Goal: Obtain resource: Download file/media

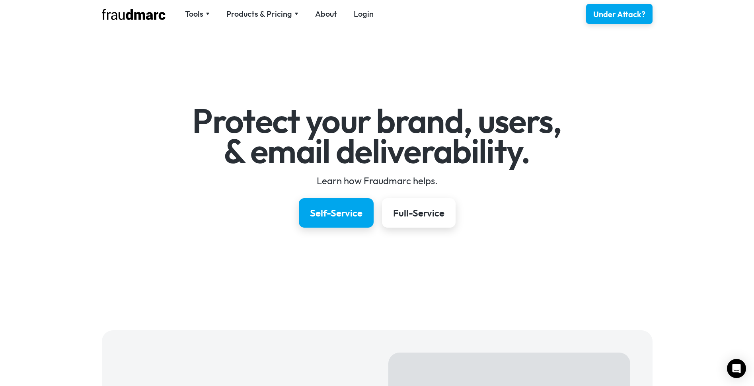
click at [363, 16] on link "Login" at bounding box center [364, 13] width 20 height 11
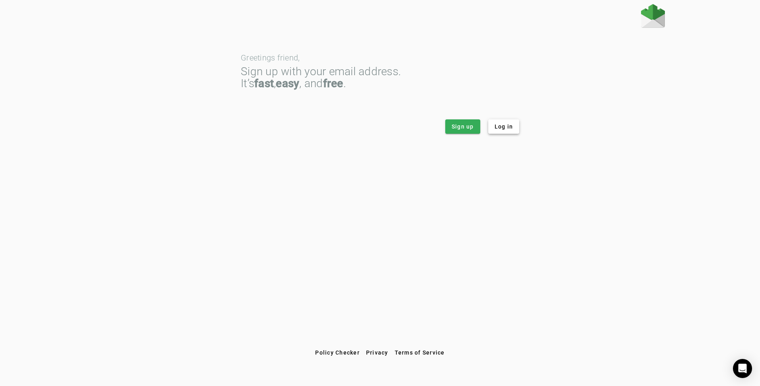
click at [506, 127] on span "Log in" at bounding box center [504, 127] width 19 height 8
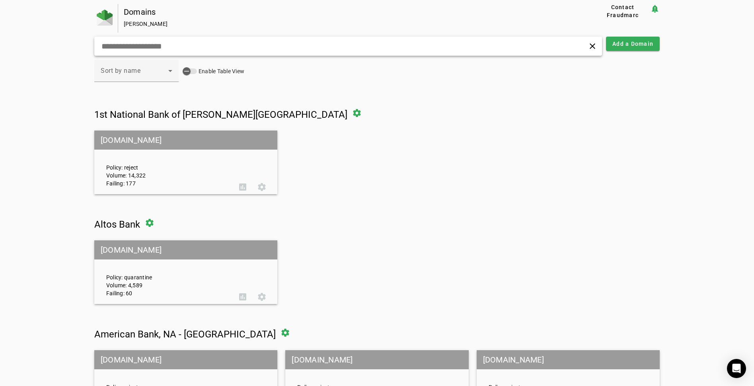
click at [225, 47] on input "text" at bounding box center [240, 46] width 279 height 10
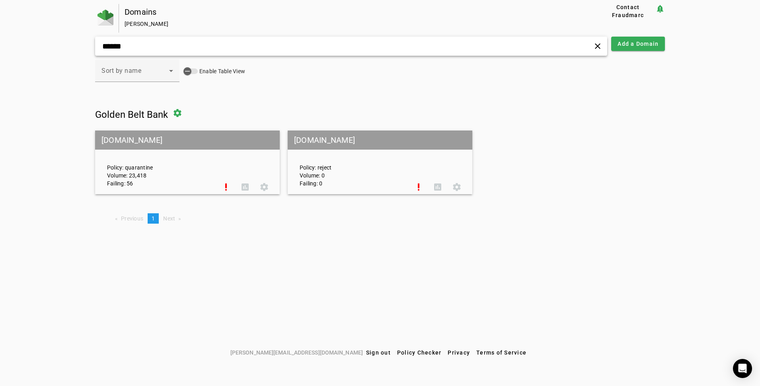
type input "******"
click at [245, 187] on span at bounding box center [245, 187] width 19 height 19
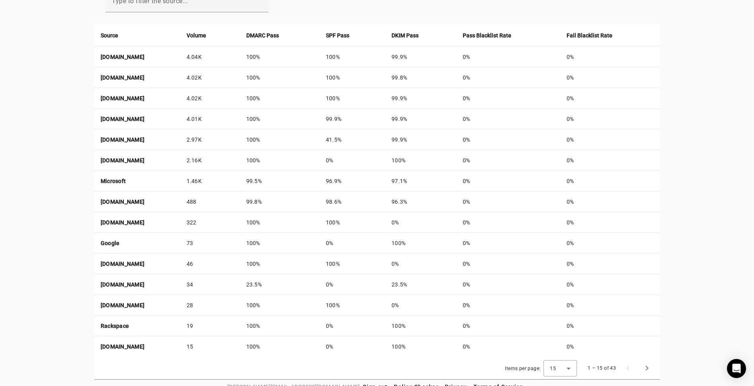
scroll to position [305, 0]
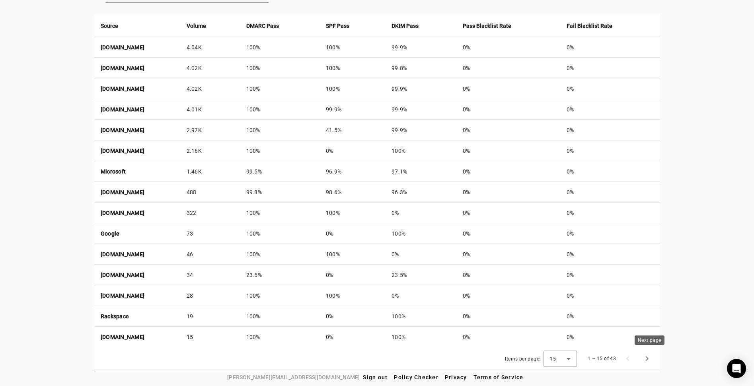
click at [650, 357] on span "Next page" at bounding box center [647, 358] width 19 height 19
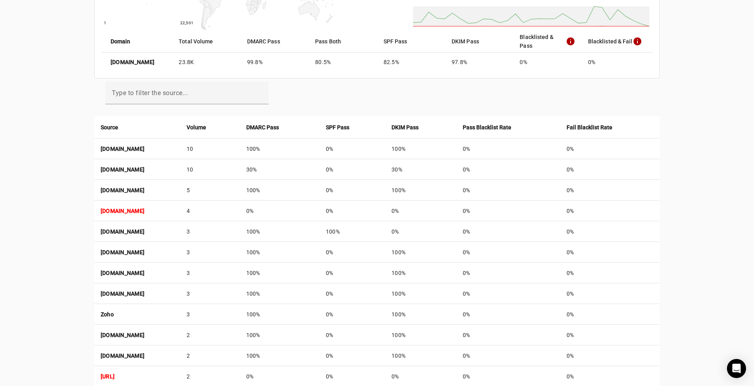
scroll to position [186, 0]
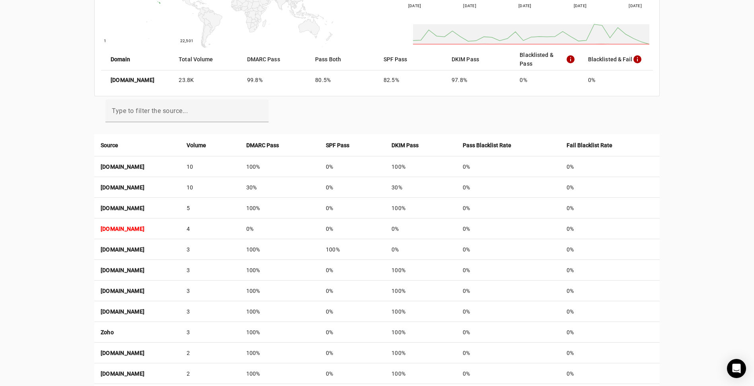
click at [145, 227] on strong "mx0b-00241a02.pphosted.com" at bounding box center [123, 229] width 44 height 6
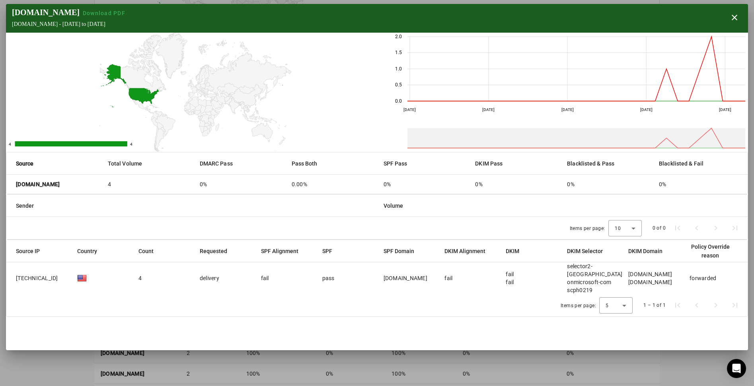
drag, startPoint x: 83, startPoint y: 187, endPoint x: 12, endPoint y: 182, distance: 71.0
click at [12, 182] on mat-cell "mx0b-00241a02.pphosted.com" at bounding box center [53, 184] width 95 height 19
drag, startPoint x: 12, startPoint y: 182, endPoint x: 19, endPoint y: 186, distance: 7.3
copy strong "mx0b-00241a02.pphosted.com"
click at [111, 12] on span "Download PDF" at bounding box center [104, 13] width 43 height 6
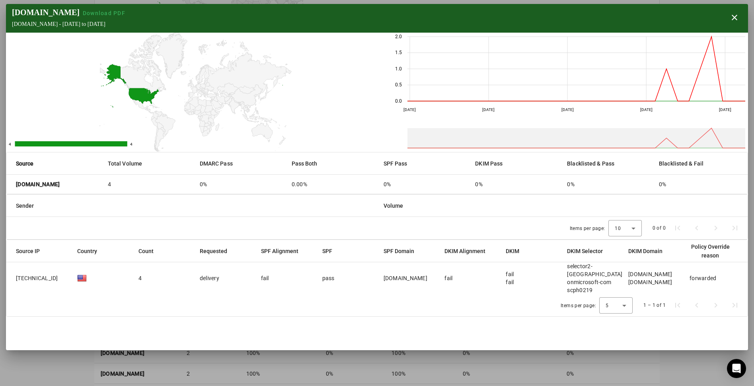
click at [740, 19] on span "button" at bounding box center [734, 17] width 19 height 19
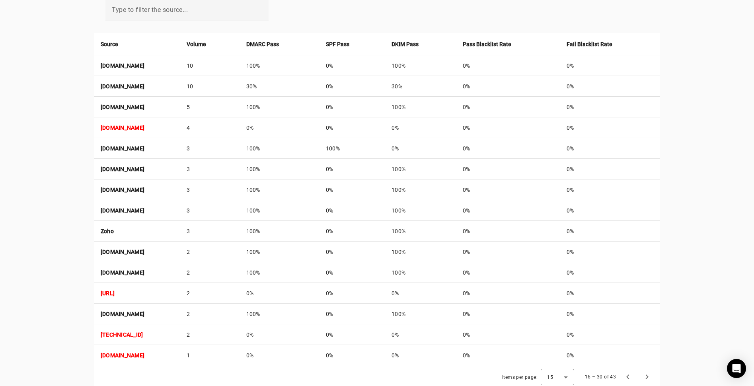
scroll to position [305, 0]
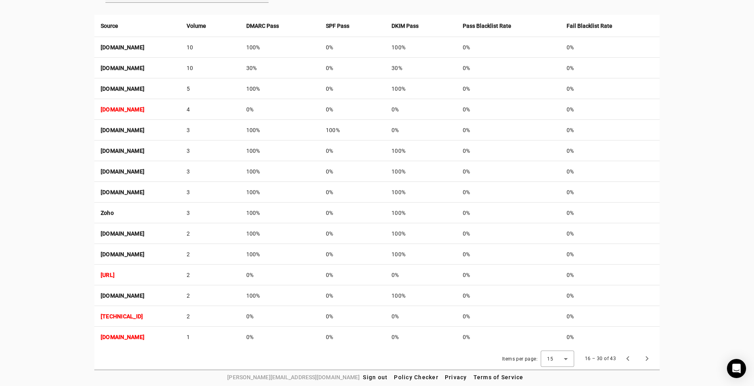
click at [115, 274] on strong "86.106.85.73/32" at bounding box center [108, 275] width 14 height 6
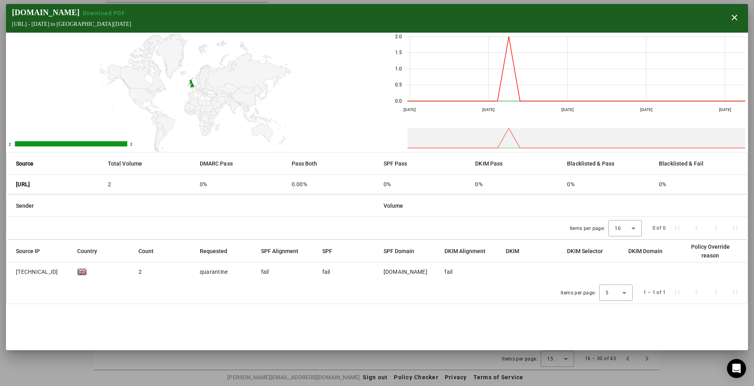
drag, startPoint x: 58, startPoint y: 186, endPoint x: 14, endPoint y: 187, distance: 44.2
click at [14, 187] on mat-cell "86.106.85.73/32" at bounding box center [53, 184] width 95 height 19
copy strong "86.106.85.73/32"
click at [98, 11] on span "Download PDF" at bounding box center [104, 13] width 43 height 6
click at [738, 18] on span "button" at bounding box center [734, 17] width 19 height 19
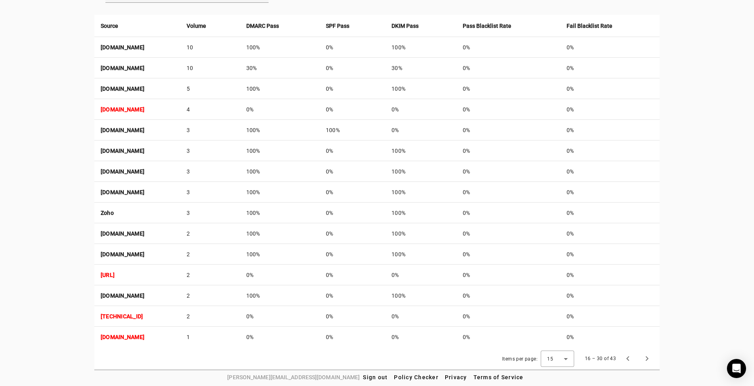
click at [143, 315] on strong "2603:10b6:303:87::18/128" at bounding box center [122, 316] width 43 height 6
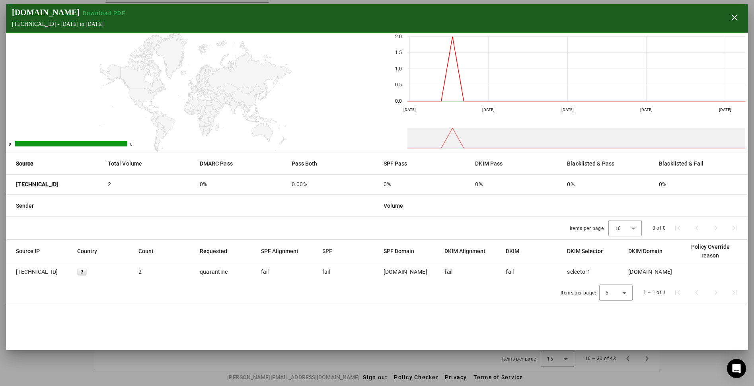
drag, startPoint x: 84, startPoint y: 185, endPoint x: 13, endPoint y: 186, distance: 71.7
click at [13, 186] on mat-cell "2603:10b6:303:87::18/128" at bounding box center [53, 184] width 95 height 19
copy strong "2603:10b6:303:87::18/128"
click at [104, 12] on span "Download PDF" at bounding box center [104, 13] width 43 height 6
click at [738, 19] on span "button" at bounding box center [734, 17] width 19 height 19
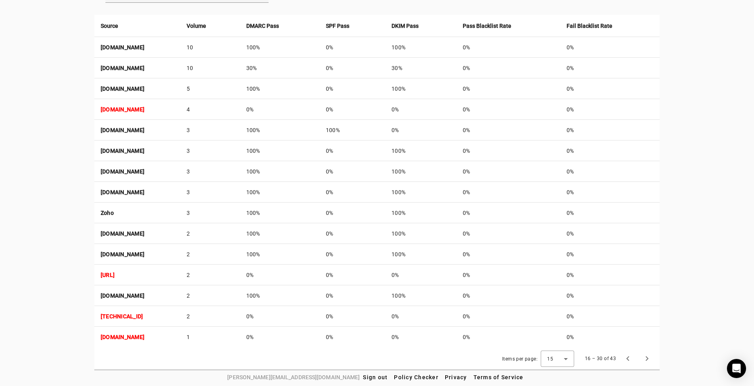
click at [135, 337] on strong "ip1.ip-51-68-176.eu" at bounding box center [123, 337] width 44 height 6
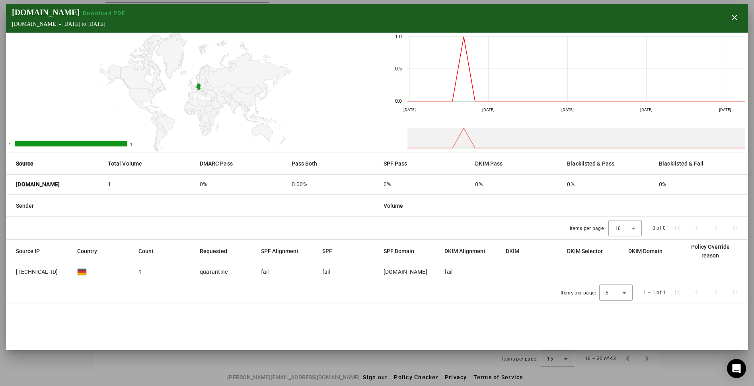
drag, startPoint x: 70, startPoint y: 188, endPoint x: 13, endPoint y: 188, distance: 57.3
click at [13, 188] on mat-cell "ip1.ip-51-68-176.eu" at bounding box center [53, 184] width 95 height 19
copy strong "ip1.ip-51-68-176.eu"
click at [102, 14] on span "Download PDF" at bounding box center [104, 13] width 43 height 6
click at [737, 20] on span "button" at bounding box center [734, 17] width 19 height 19
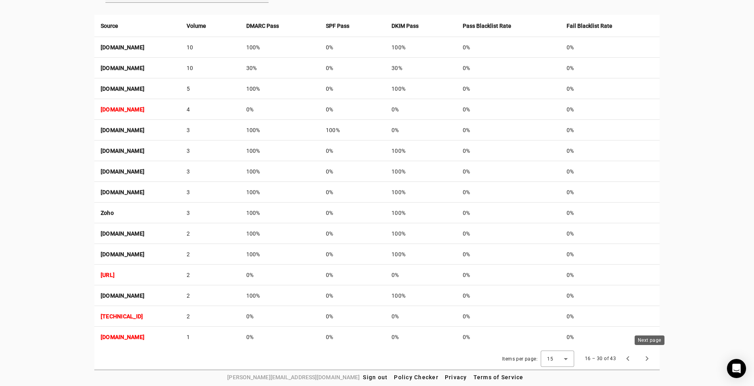
click at [648, 356] on span "Next page" at bounding box center [647, 358] width 19 height 19
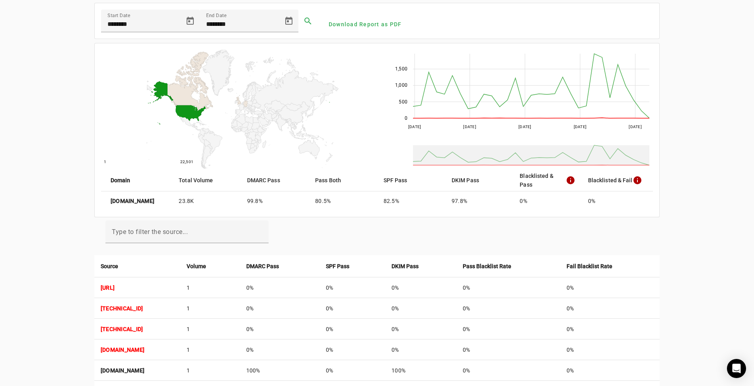
scroll to position [0, 0]
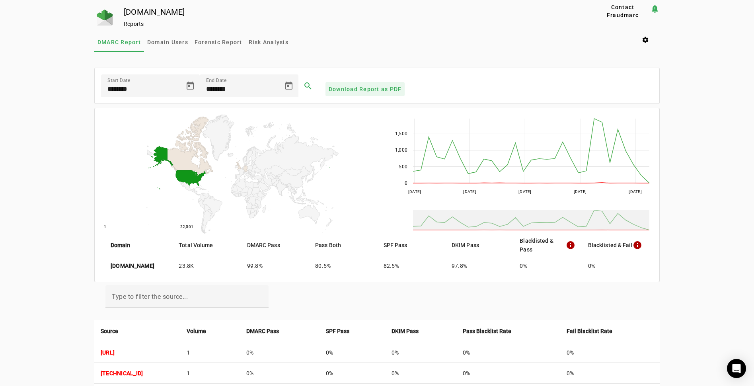
click at [350, 89] on span "Download Report as PDF" at bounding box center [365, 89] width 73 height 8
click at [484, 42] on div "DMARC Report Domain Users Forensic Report Risk Analysis settings" at bounding box center [377, 42] width 566 height 19
